Goal: Information Seeking & Learning: Learn about a topic

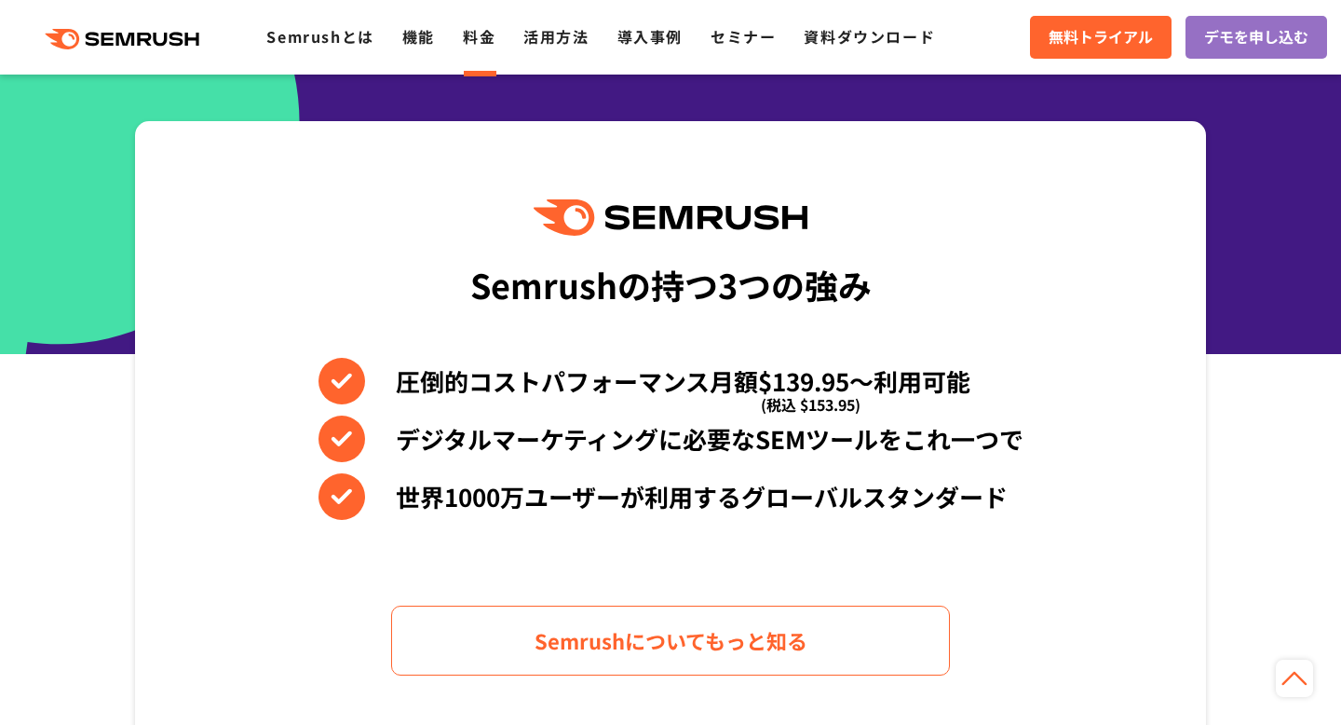
click at [478, 39] on link "料金" at bounding box center [479, 36] width 33 height 22
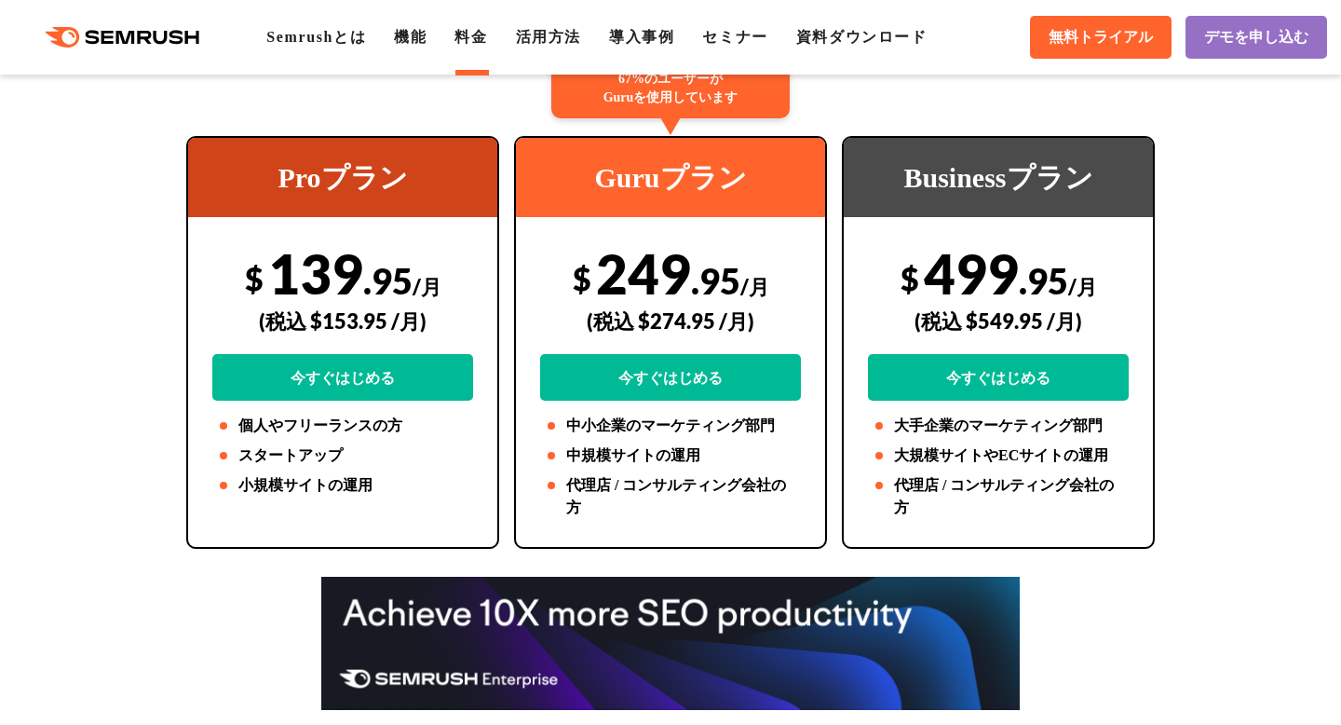
scroll to position [457, 0]
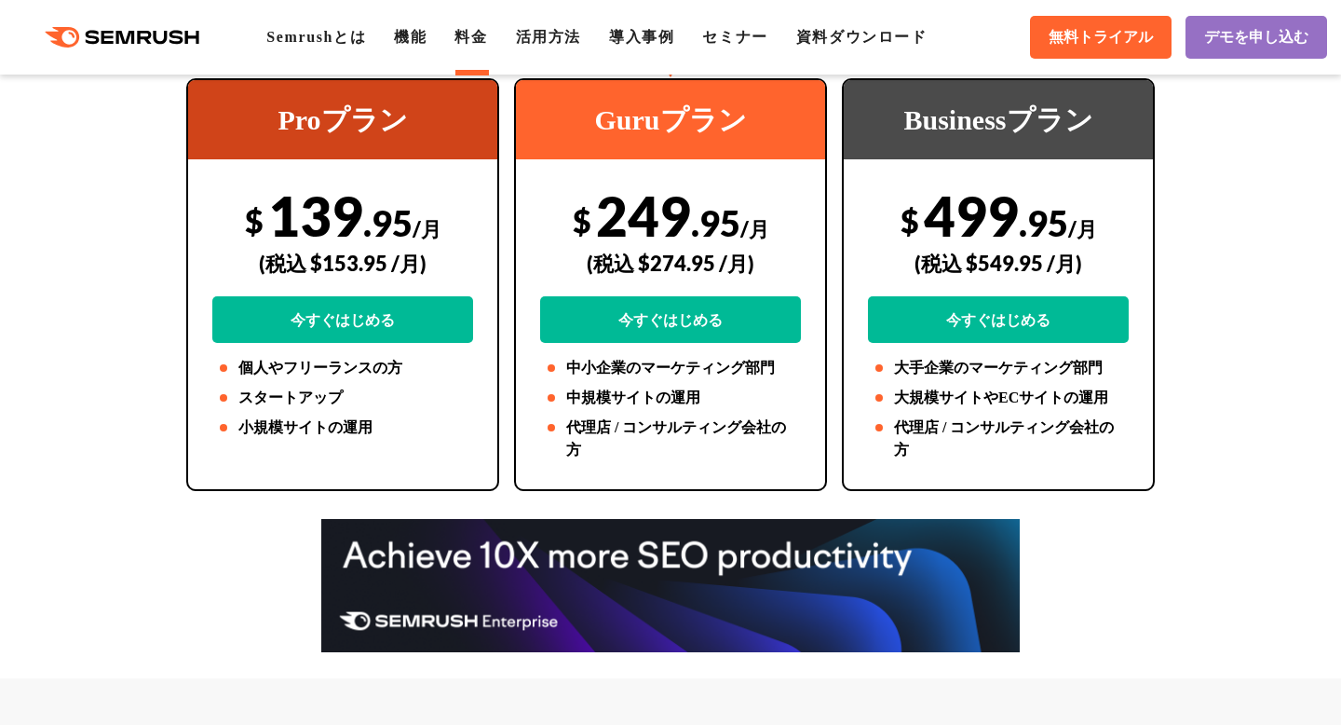
click at [161, 43] on icon at bounding box center [163, 38] width 14 height 14
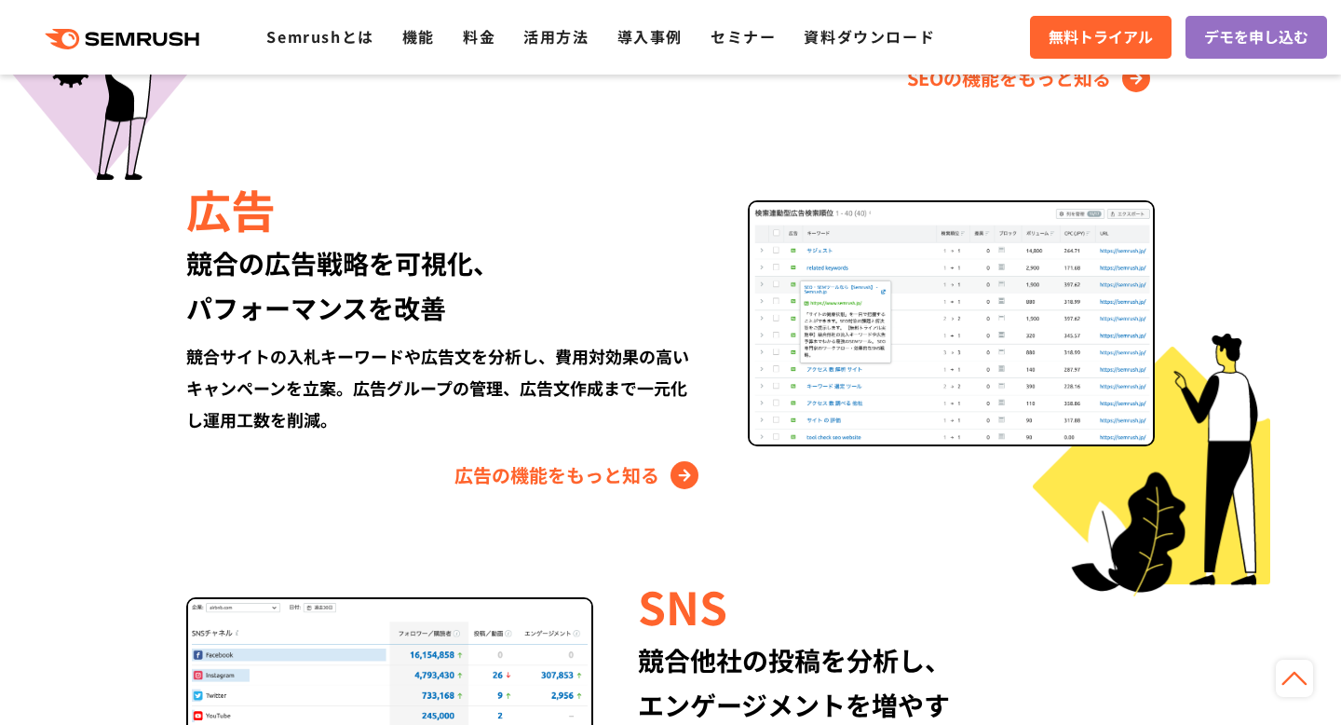
scroll to position [2345, 0]
